Goal: Use online tool/utility: Utilize a website feature to perform a specific function

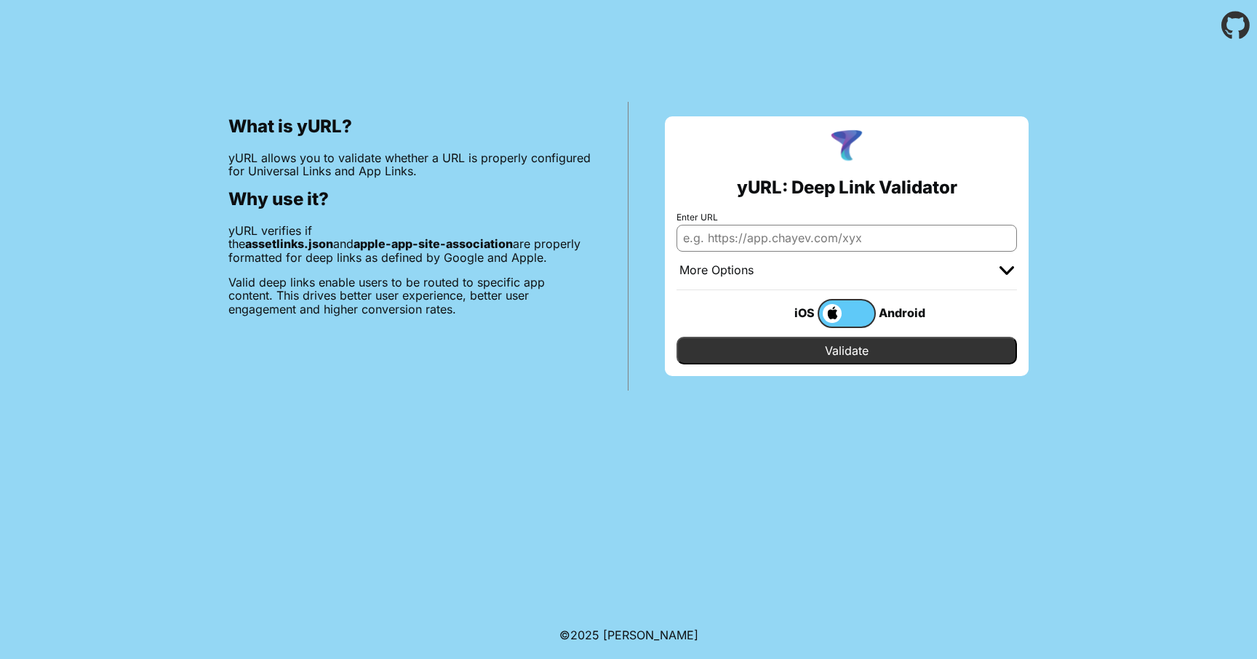
click at [776, 238] on input "Enter URL" at bounding box center [847, 238] width 340 height 26
click at [765, 251] on input "Enter URL" at bounding box center [847, 238] width 340 height 26
paste input "[URL][DOMAIN_NAME]"
type input "[URL][DOMAIN_NAME]"
click at [876, 354] on input "Validate" at bounding box center [847, 351] width 340 height 28
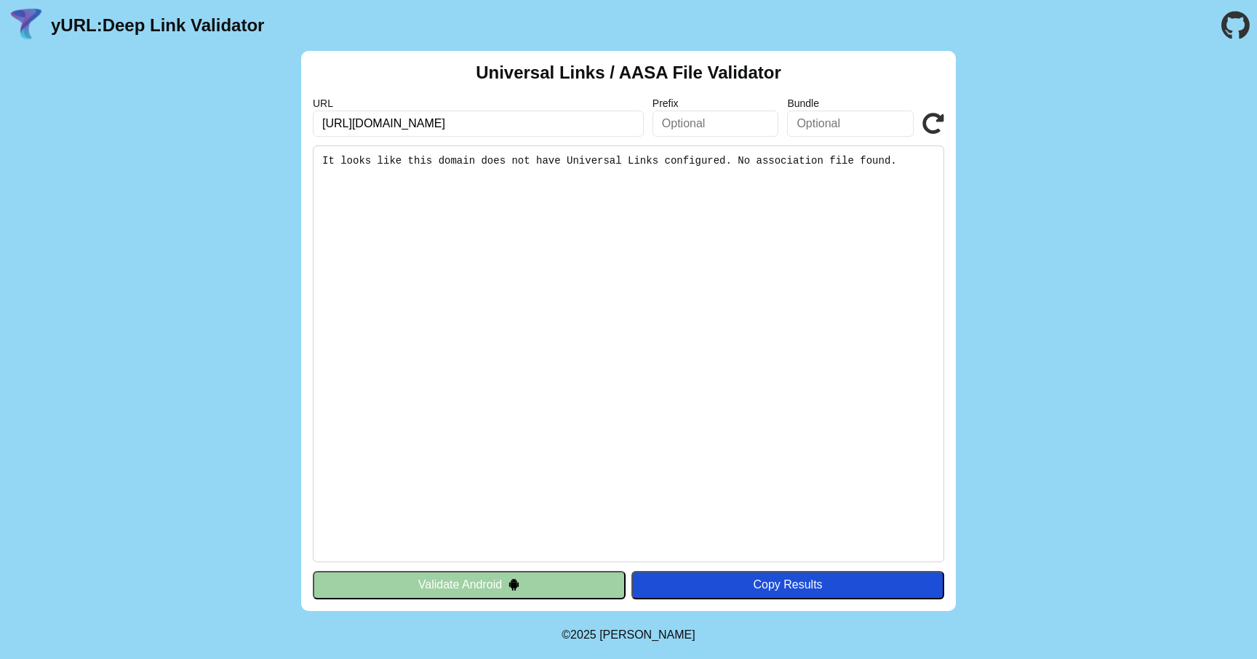
click at [503, 577] on button "Validate Android" at bounding box center [469, 585] width 313 height 28
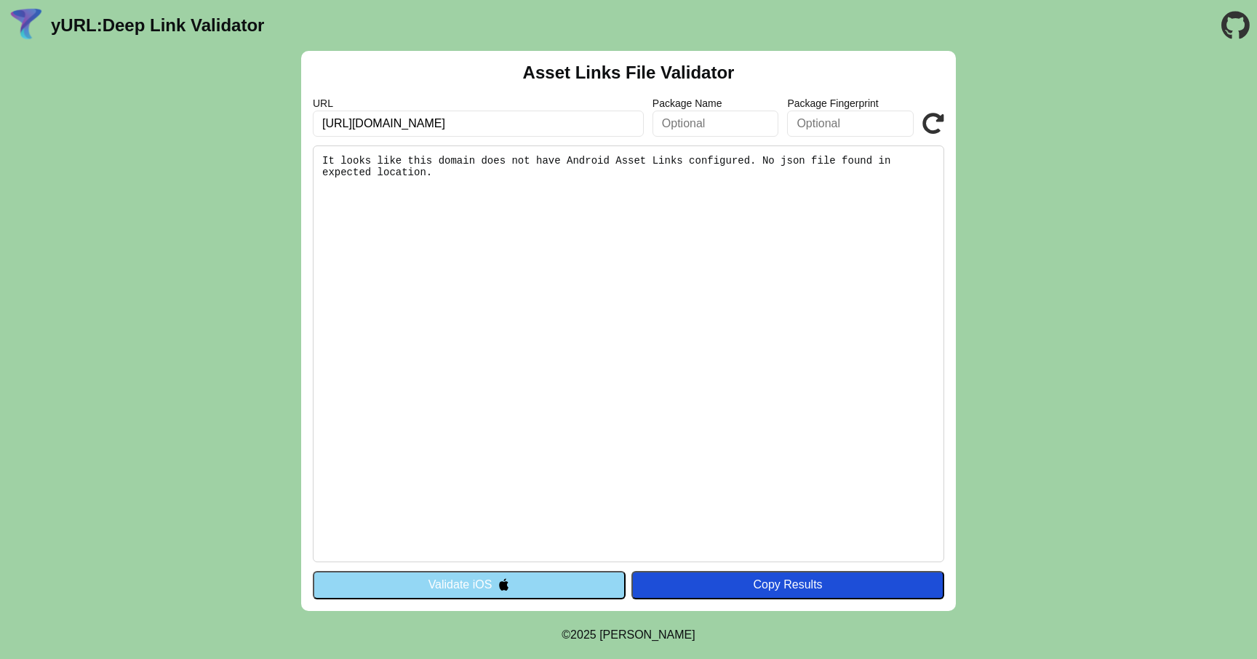
click at [495, 580] on button "Validate iOS" at bounding box center [469, 585] width 313 height 28
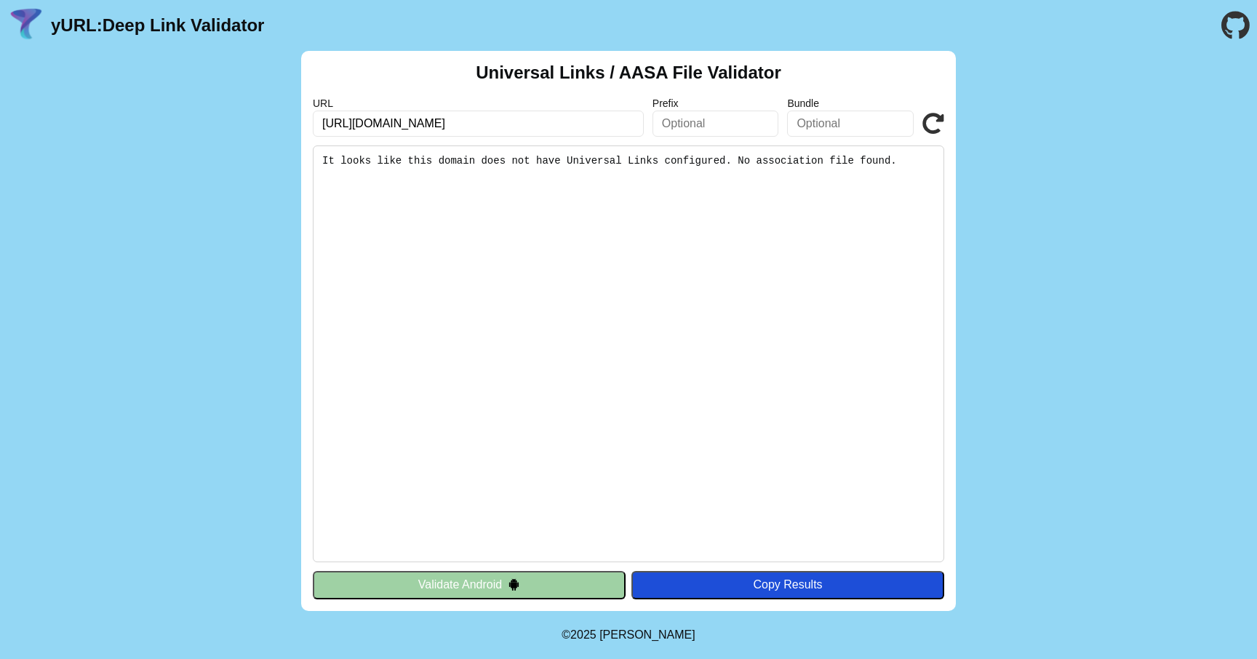
click at [471, 114] on input "[URL][DOMAIN_NAME]" at bounding box center [478, 124] width 331 height 26
paste input "pdp/vestido-crop-de-fiesta-petal-+-pup-escote-medio/1181126913?skuid=1181126929"
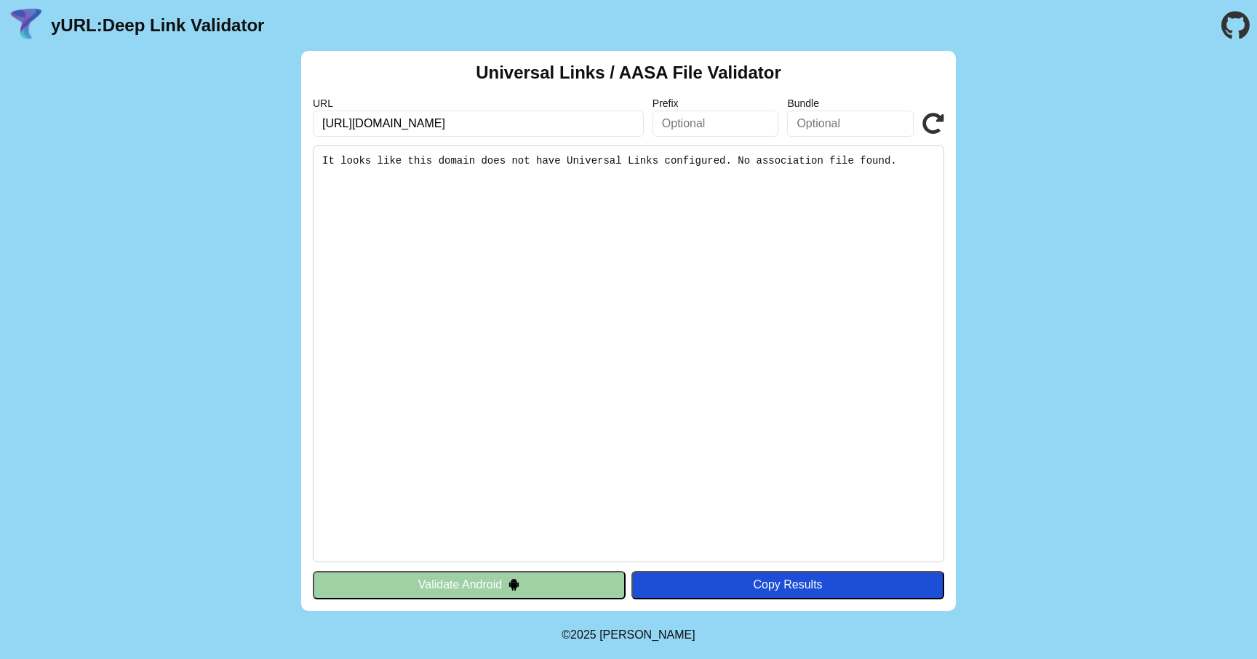
type input "https://www.liverpool.com.mx/tienda/pdp/vestido-crop-de-fiesta-petal-+-pup-esco…"
click at [495, 579] on button "Validate Android" at bounding box center [469, 585] width 313 height 28
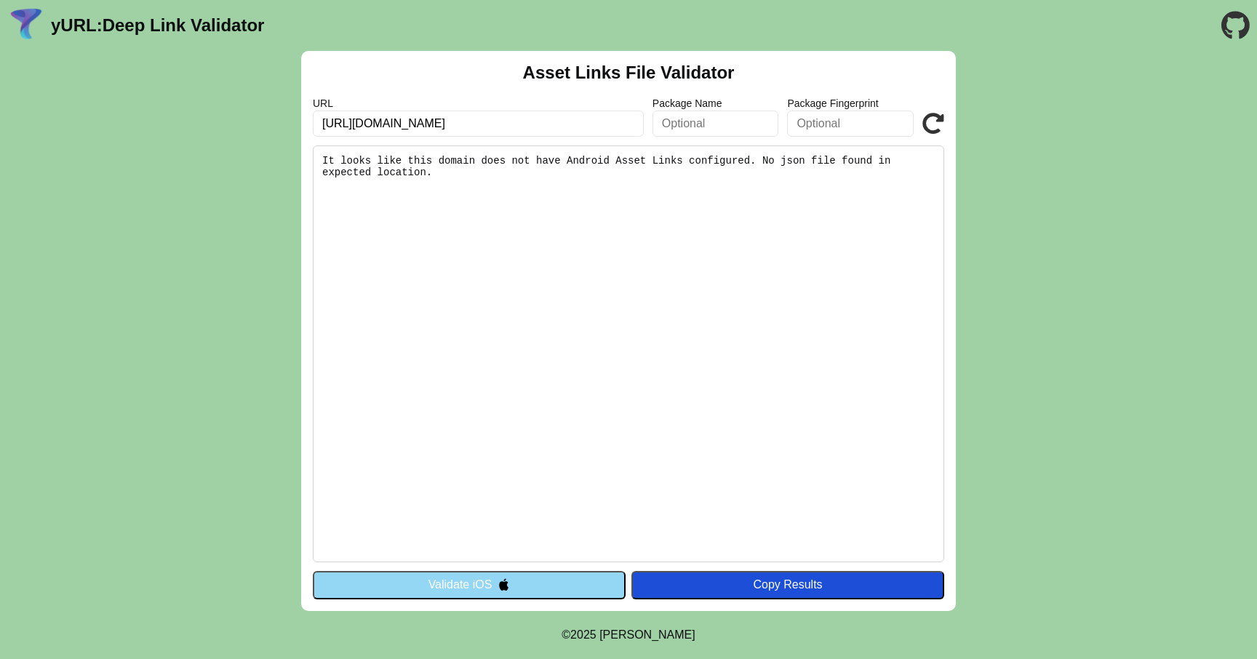
click at [511, 580] on button "Validate iOS" at bounding box center [469, 585] width 313 height 28
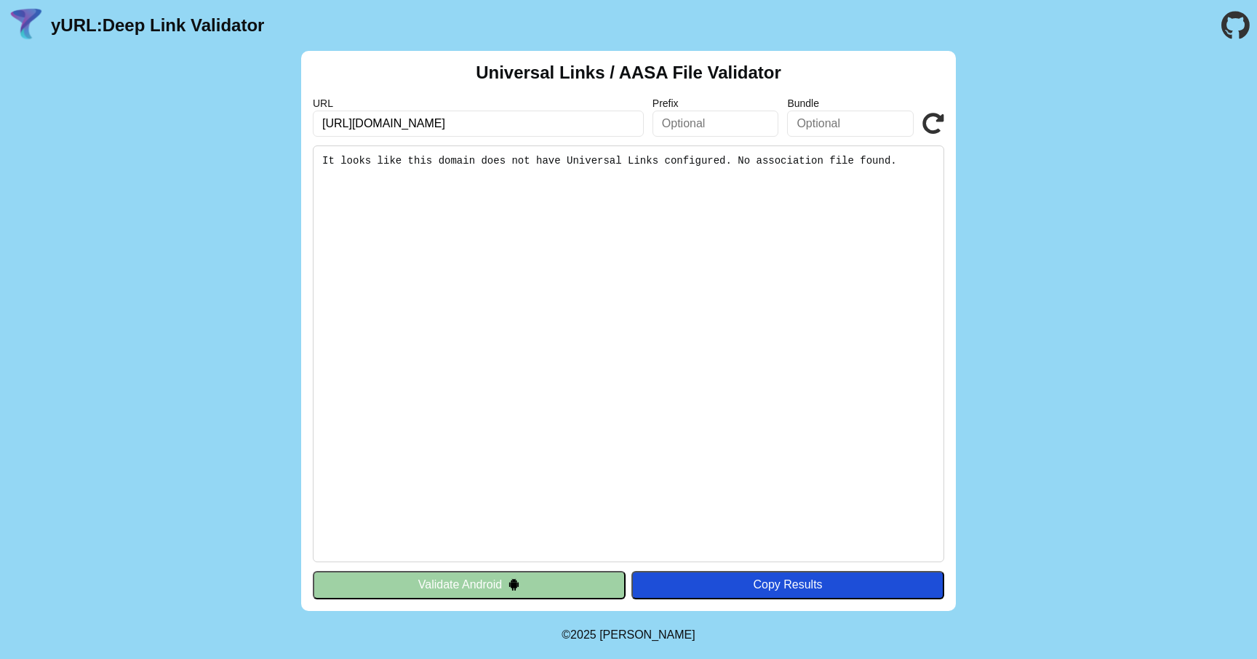
click at [540, 126] on input "[URL][DOMAIN_NAME]" at bounding box center [478, 124] width 331 height 26
click at [540, 126] on input "https://www.liverpool.com.mx/tienda/home" at bounding box center [478, 124] width 331 height 26
paste input "pdp/vestido-crop-de-fiesta-petal-+-pup-escote-medio/1181126913?skuid=1181126929"
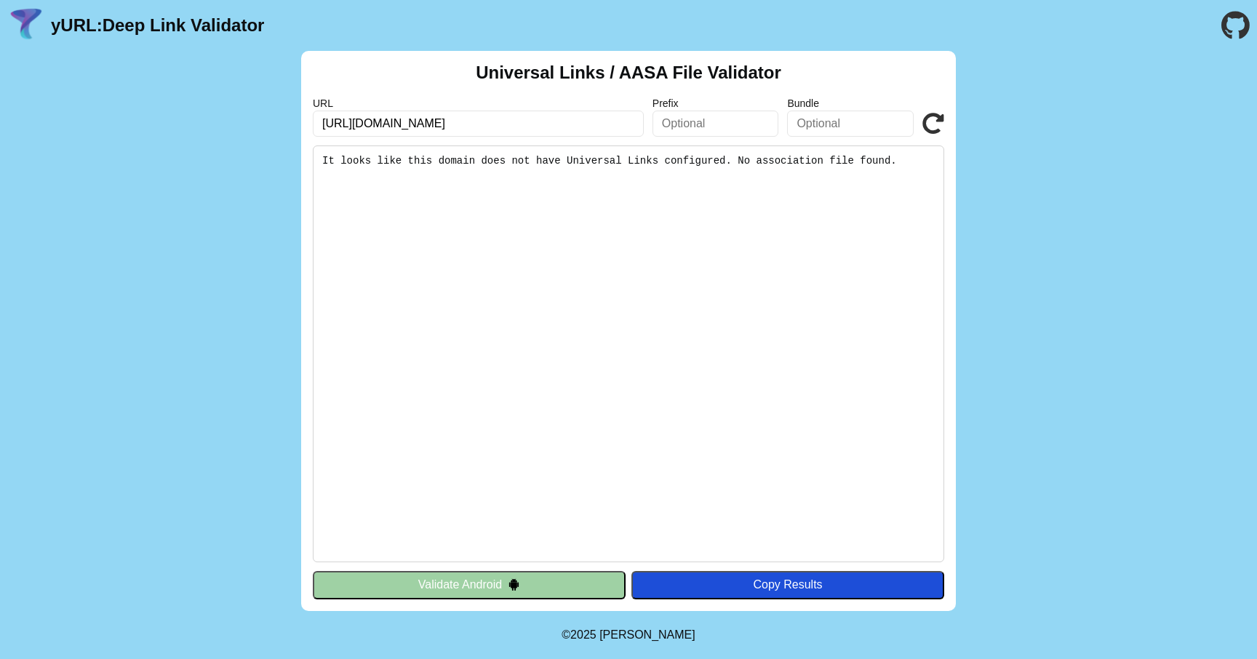
type input "[URL][DOMAIN_NAME]"
click at [512, 302] on pre "It looks like this domain does not have Universal Links configured. No associat…" at bounding box center [629, 354] width 632 height 417
click at [476, 586] on button "Validate Android" at bounding box center [469, 585] width 313 height 28
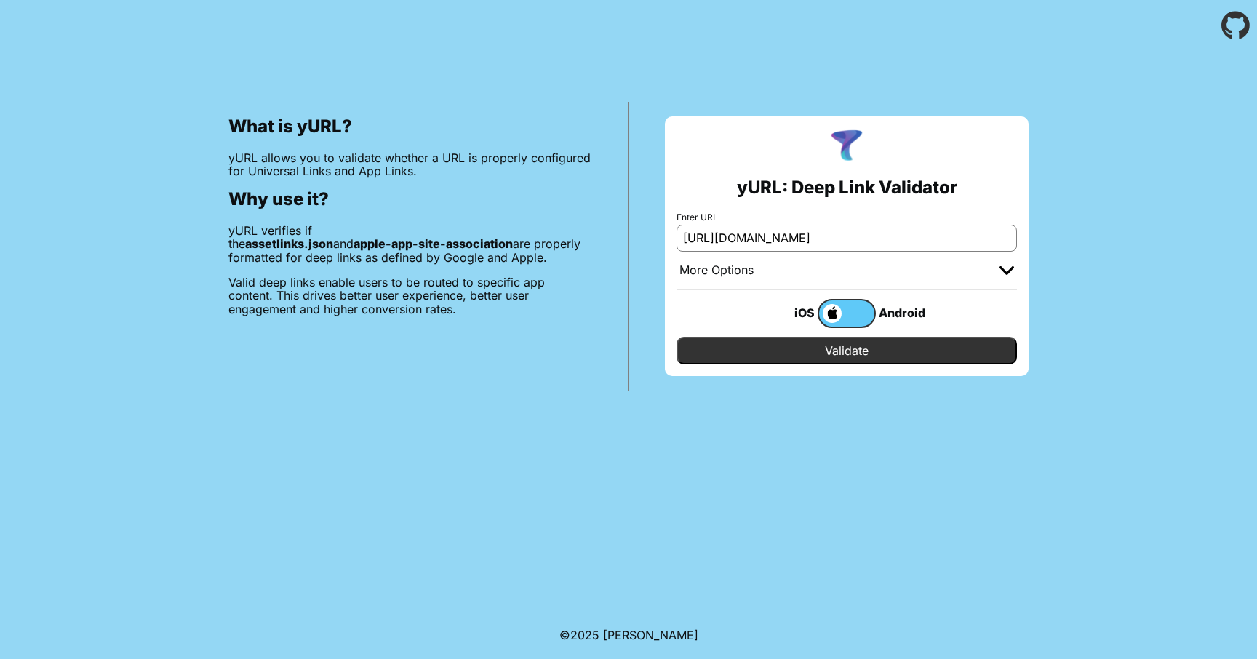
click at [760, 231] on input "https://www.liverpool.com.mx/tienda/home" at bounding box center [847, 238] width 340 height 26
paste input "https://www.liverpool.com.mx/tienda/pdp/vestido-crop-de-fiesta-petal-+-pup-esco…"
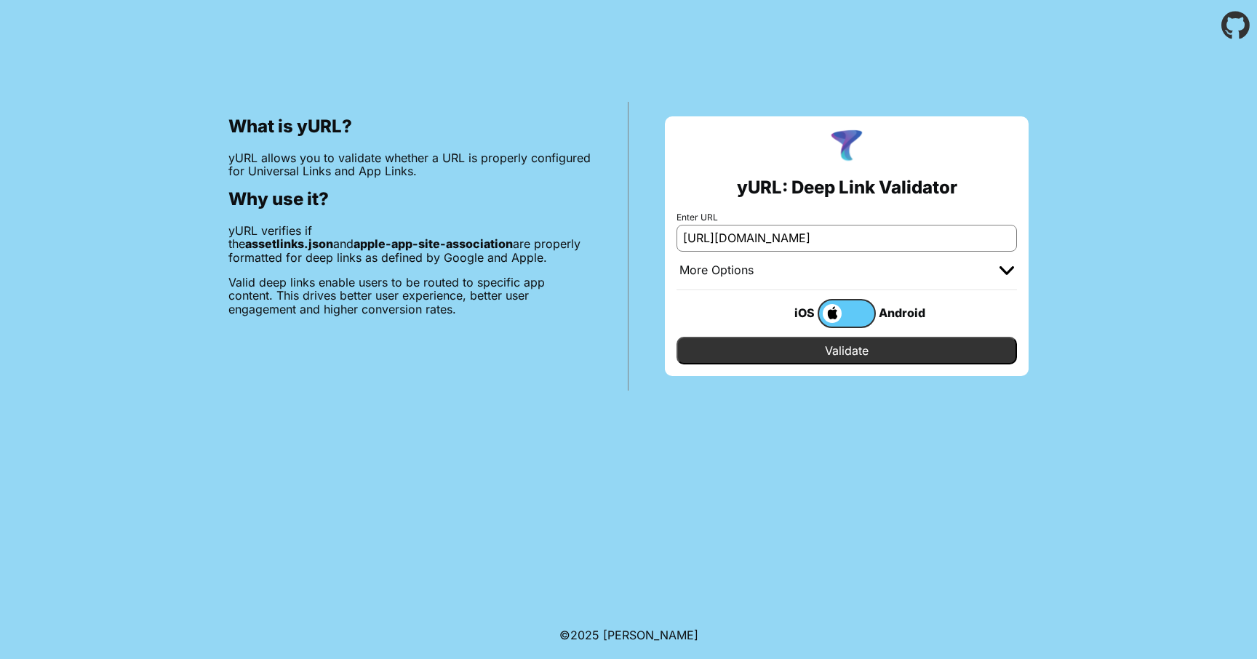
type input "https://www.liverpool.com.mx/tienda/pdp/vestido-crop-de-fiesta-petal-+-pup-esco…"
click at [810, 356] on input "Validate" at bounding box center [847, 351] width 340 height 28
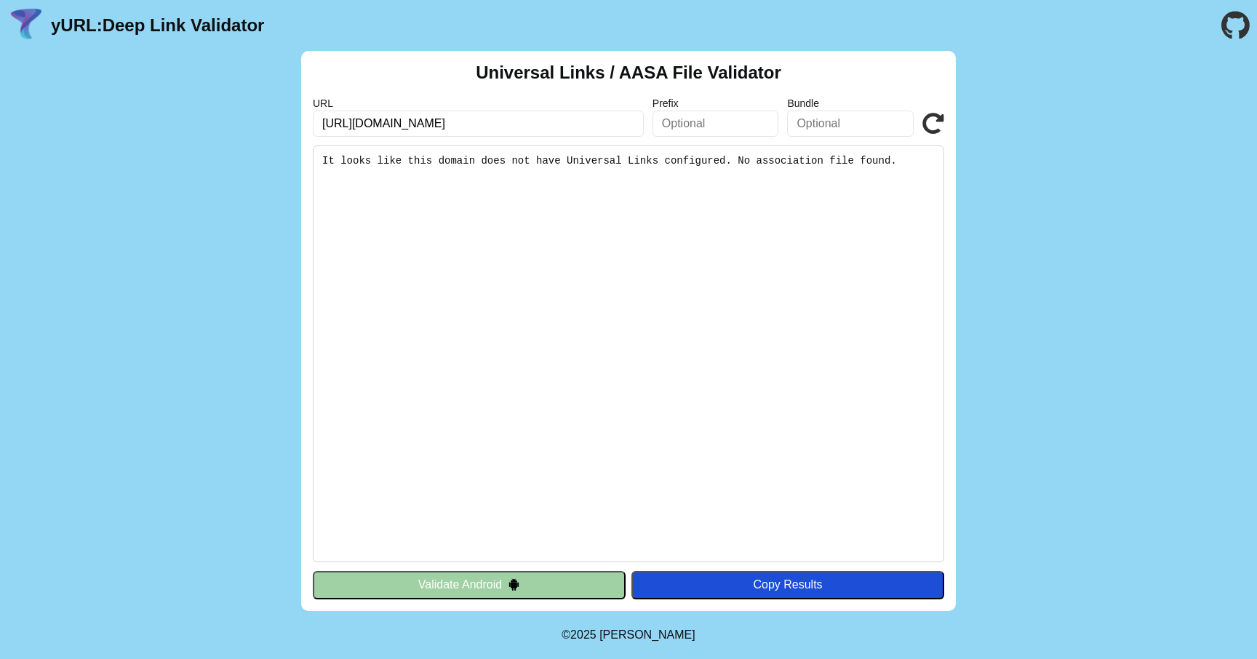
click at [520, 586] on button "Validate Android" at bounding box center [469, 585] width 313 height 28
click at [391, 127] on input "[URL][DOMAIN_NAME]" at bounding box center [478, 124] width 331 height 26
click at [391, 127] on input "https://www.liverpool.com.mx/tienda/pdp/vestido-crop-de-fiesta-petal-+-pup-esco…" at bounding box center [478, 124] width 331 height 26
click at [498, 586] on button "Validate Android" at bounding box center [469, 585] width 313 height 28
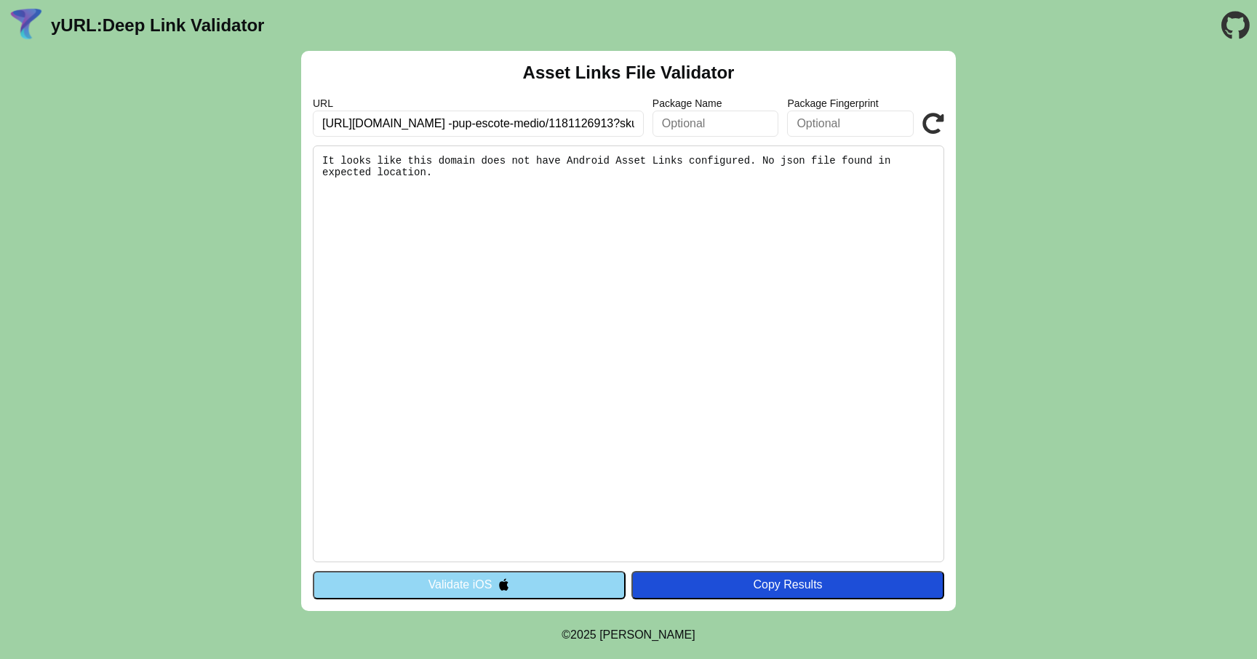
click at [498, 586] on img at bounding box center [504, 584] width 12 height 12
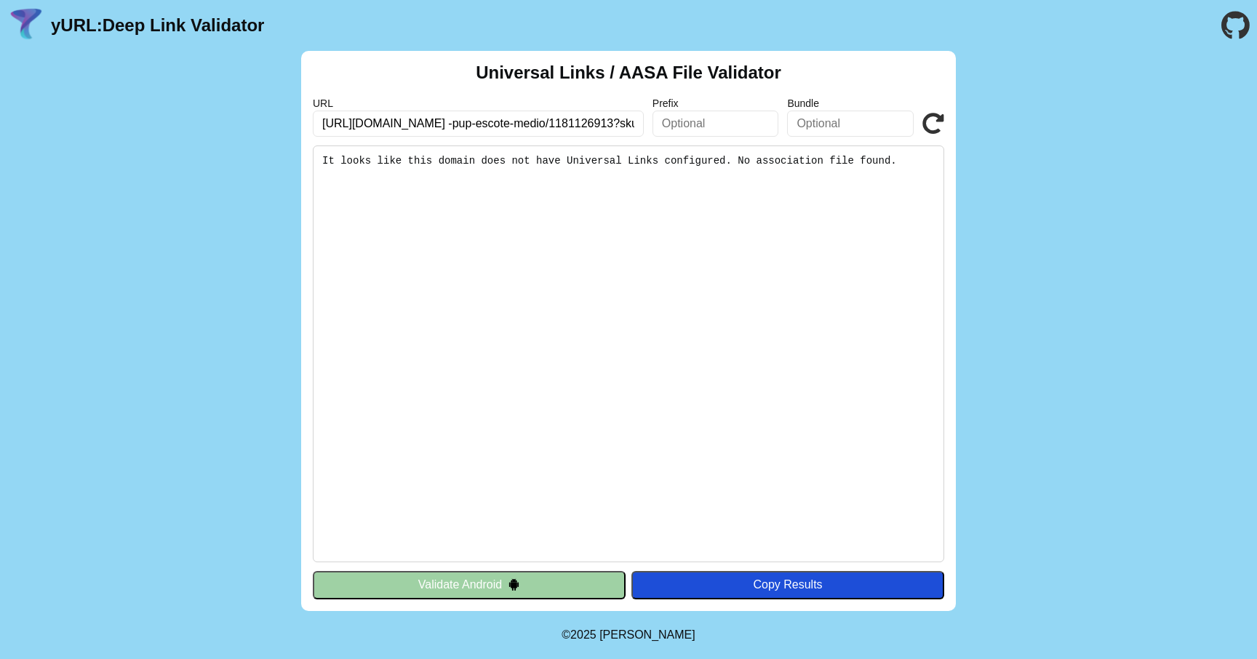
click at [498, 586] on button "Validate Android" at bounding box center [469, 585] width 313 height 28
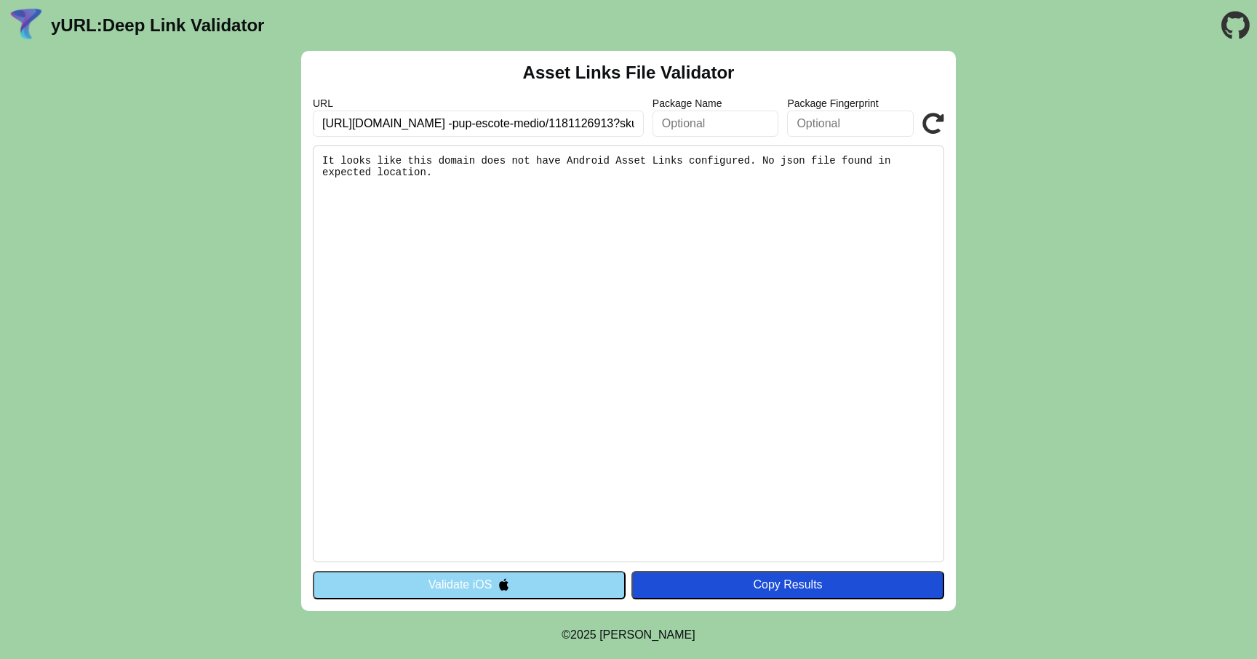
click at [708, 129] on input "text" at bounding box center [716, 124] width 127 height 26
